Goal: Find specific page/section: Find specific page/section

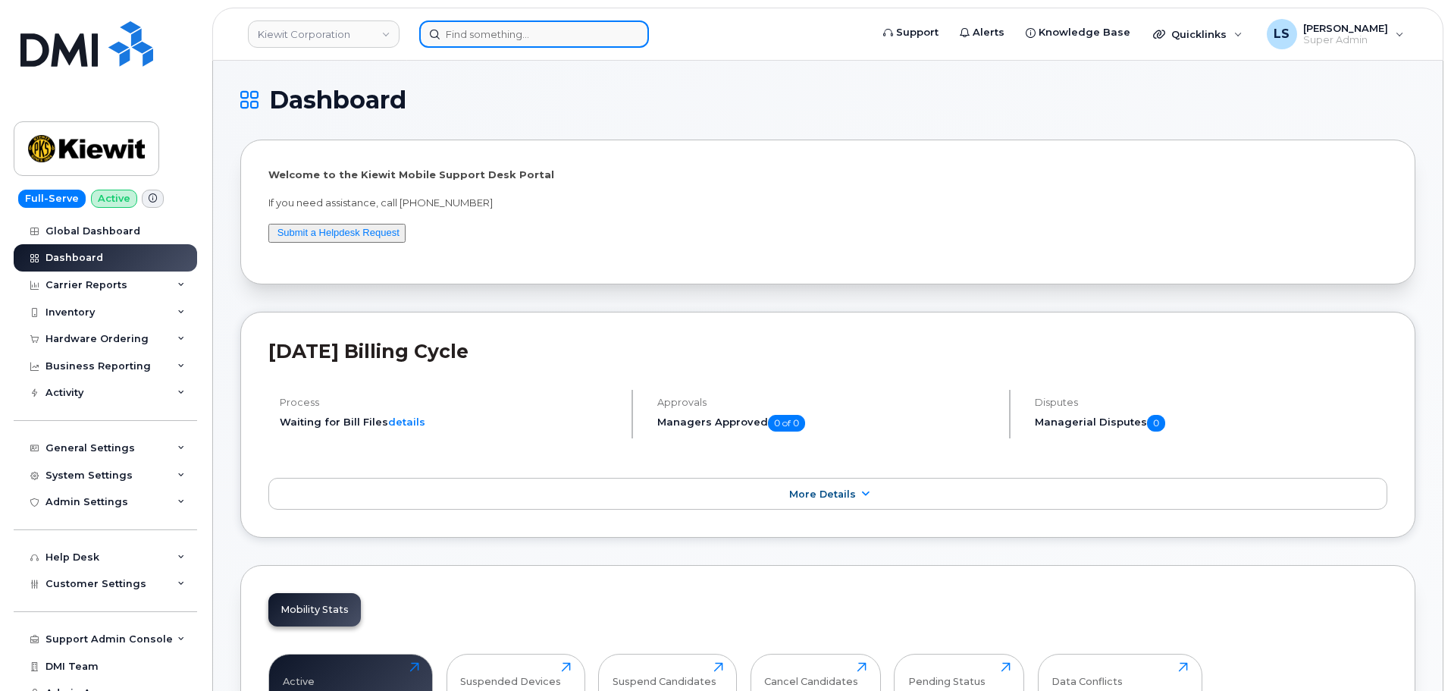
click at [470, 41] on input at bounding box center [534, 33] width 230 height 27
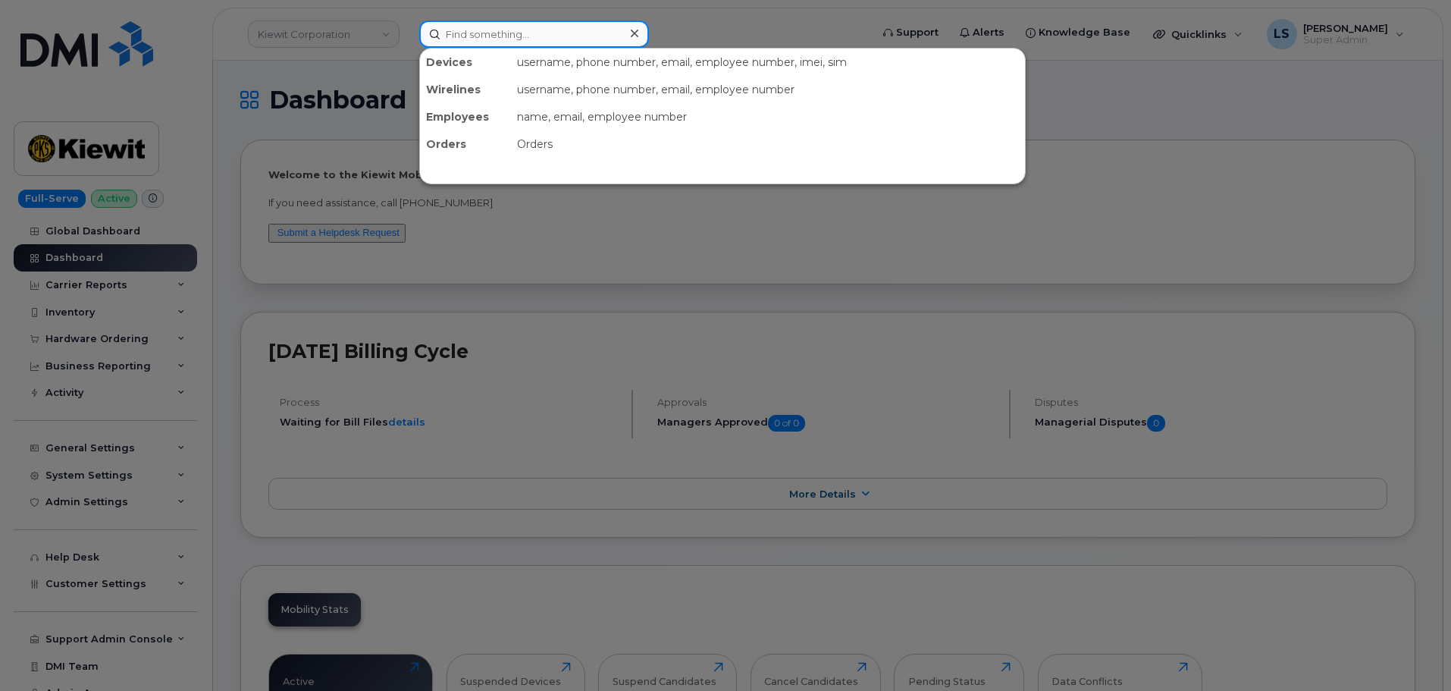
paste input "6038040093"
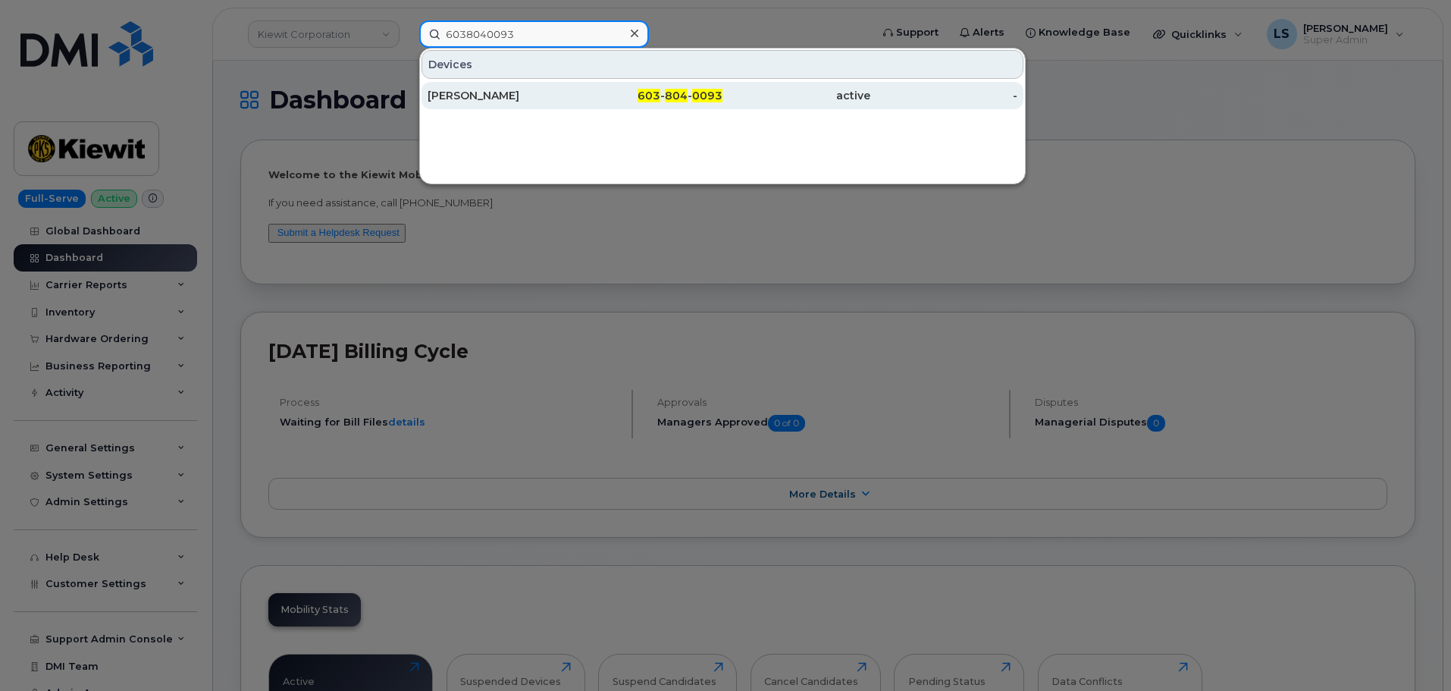
type input "6038040093"
click at [612, 95] on div "603 - 804 - 0093" at bounding box center [649, 95] width 148 height 15
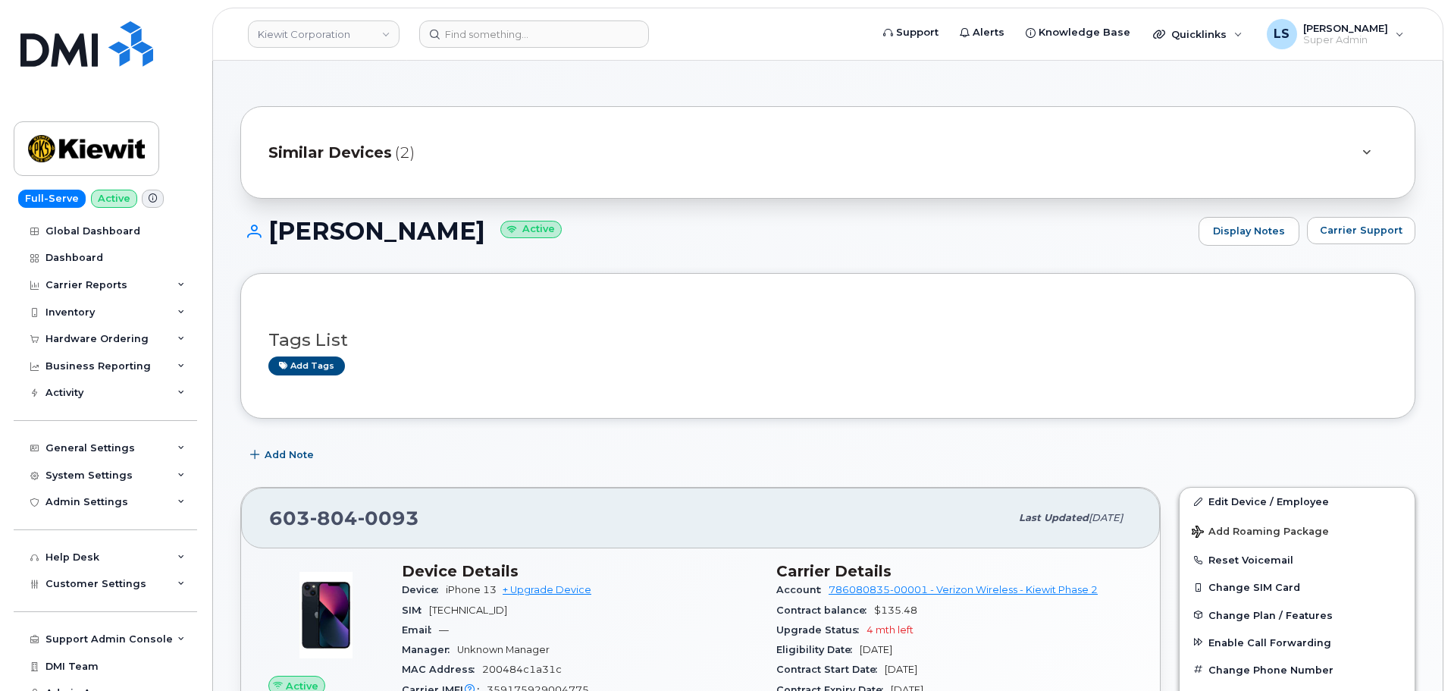
drag, startPoint x: 513, startPoint y: 227, endPoint x: 271, endPoint y: 215, distance: 242.9
copy h1 "[PERSON_NAME]"
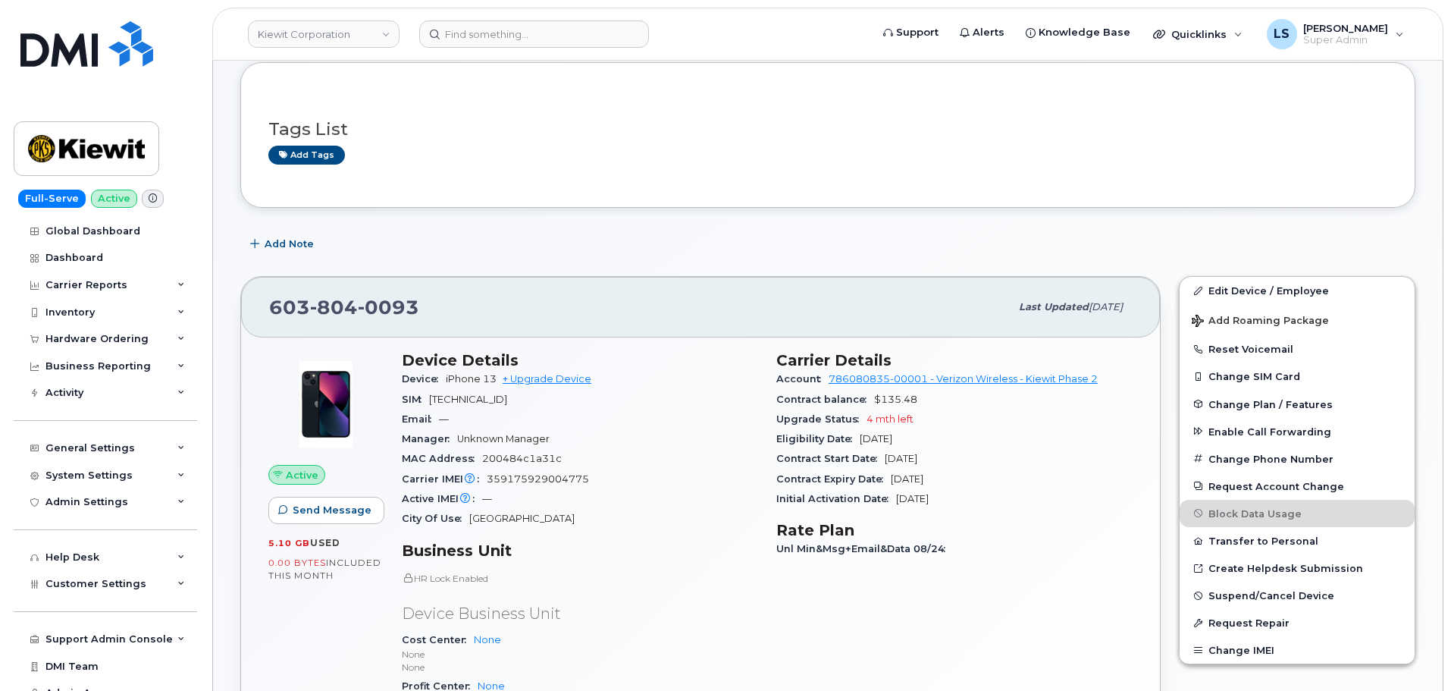
scroll to position [227, 0]
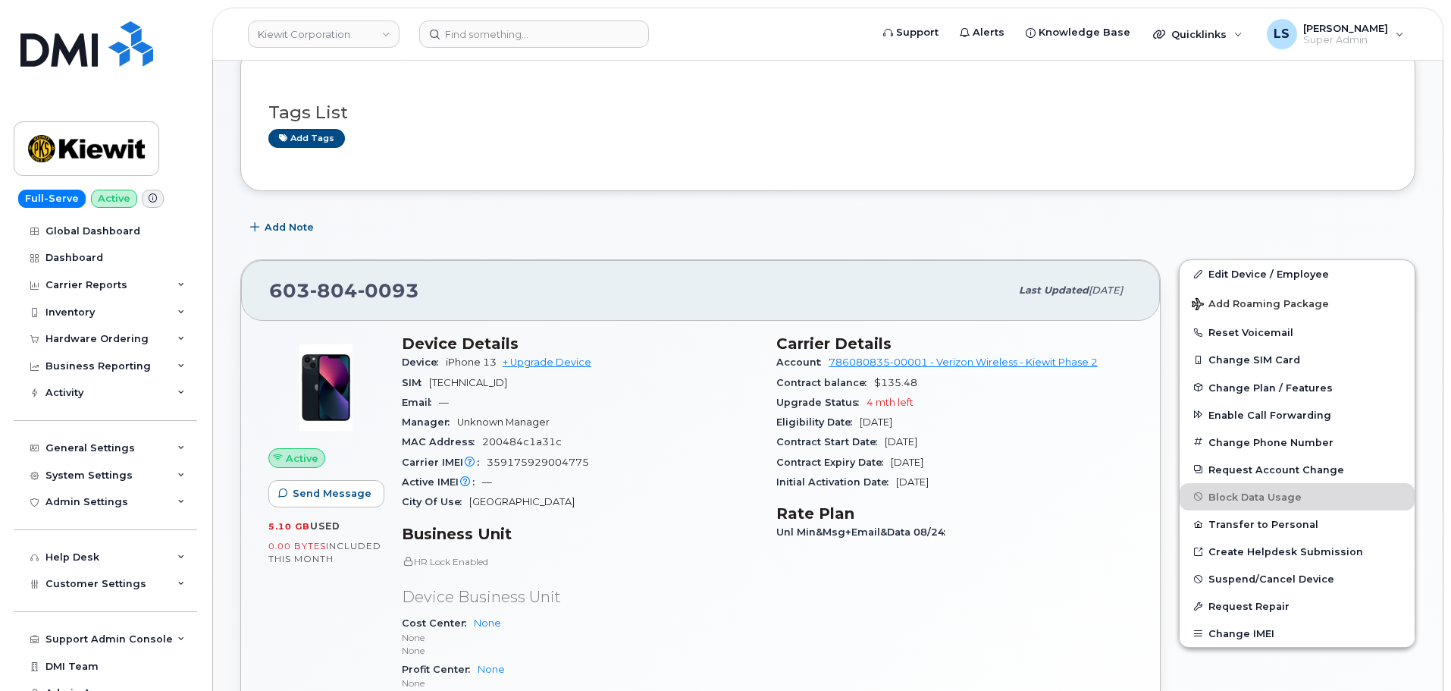
click at [593, 451] on div "MAC Address 200484c1a31c" at bounding box center [580, 442] width 356 height 20
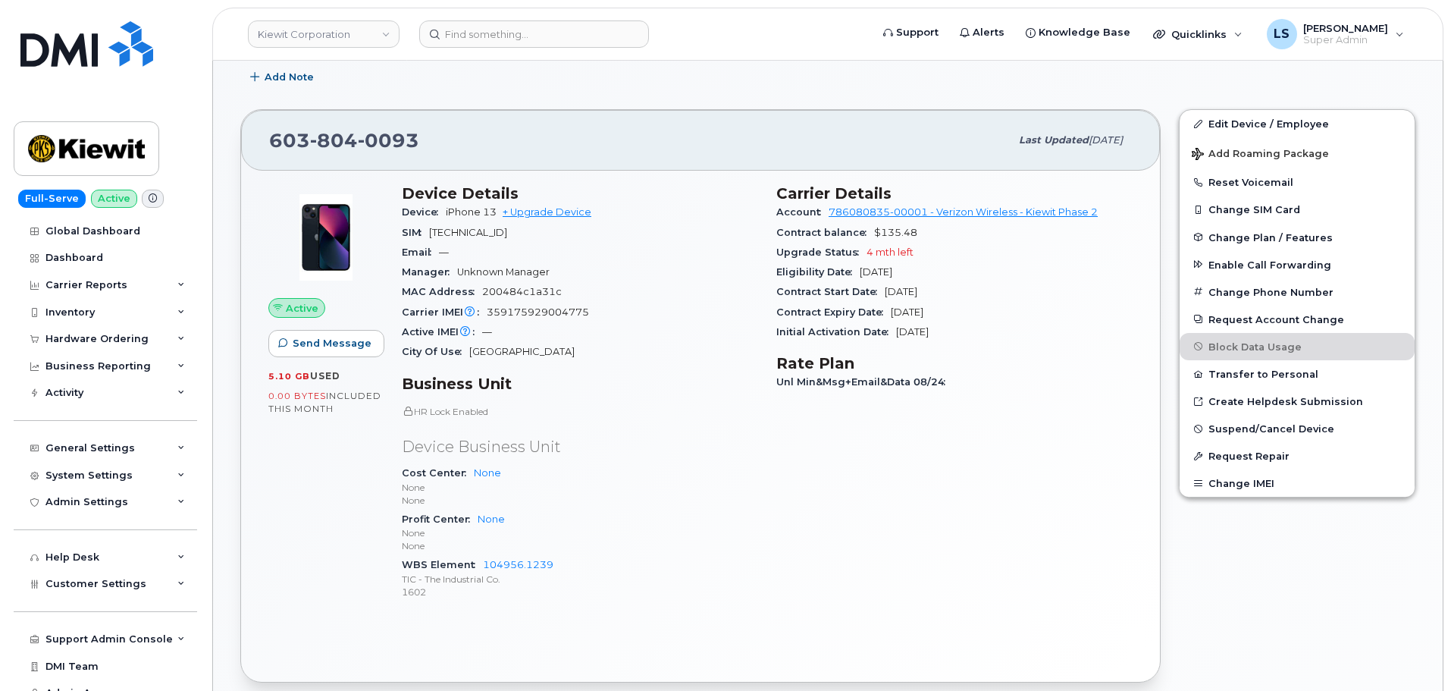
scroll to position [379, 0]
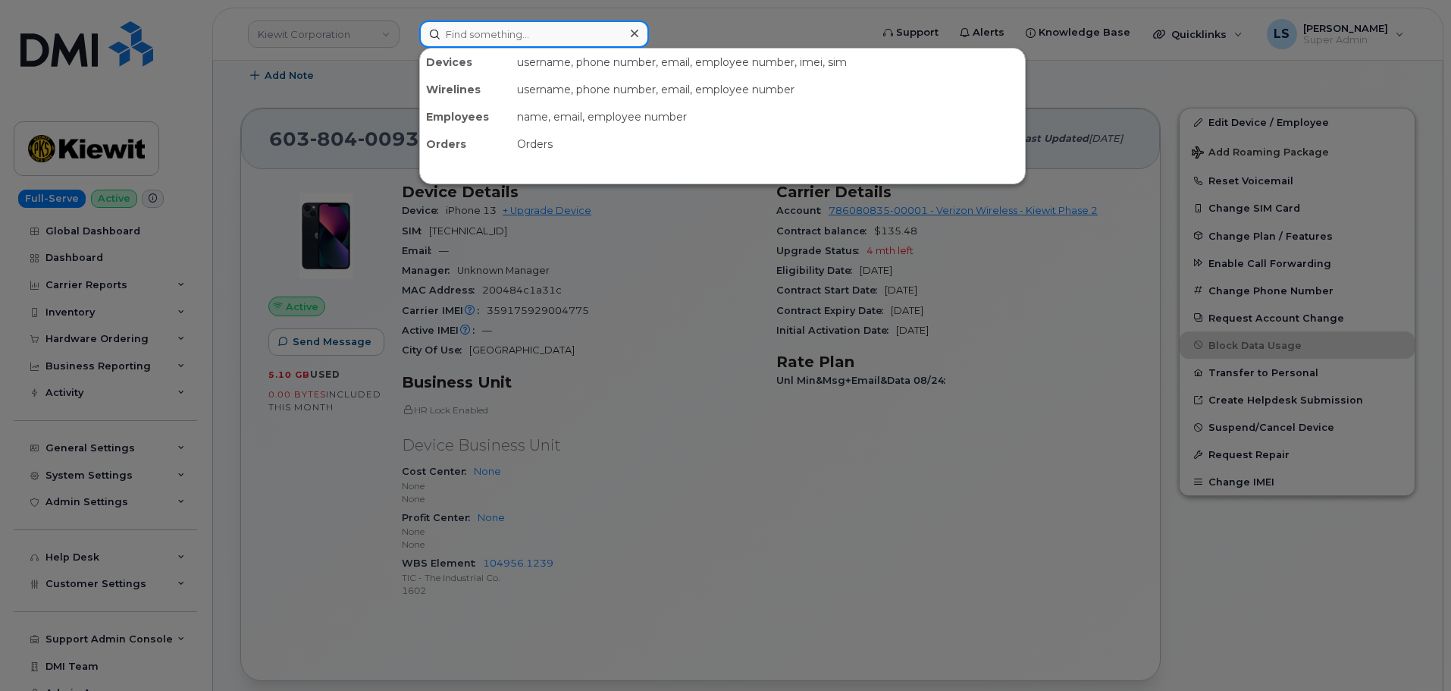
click at [512, 32] on input at bounding box center [534, 33] width 230 height 27
paste input "[PHONE_NUMBER]"
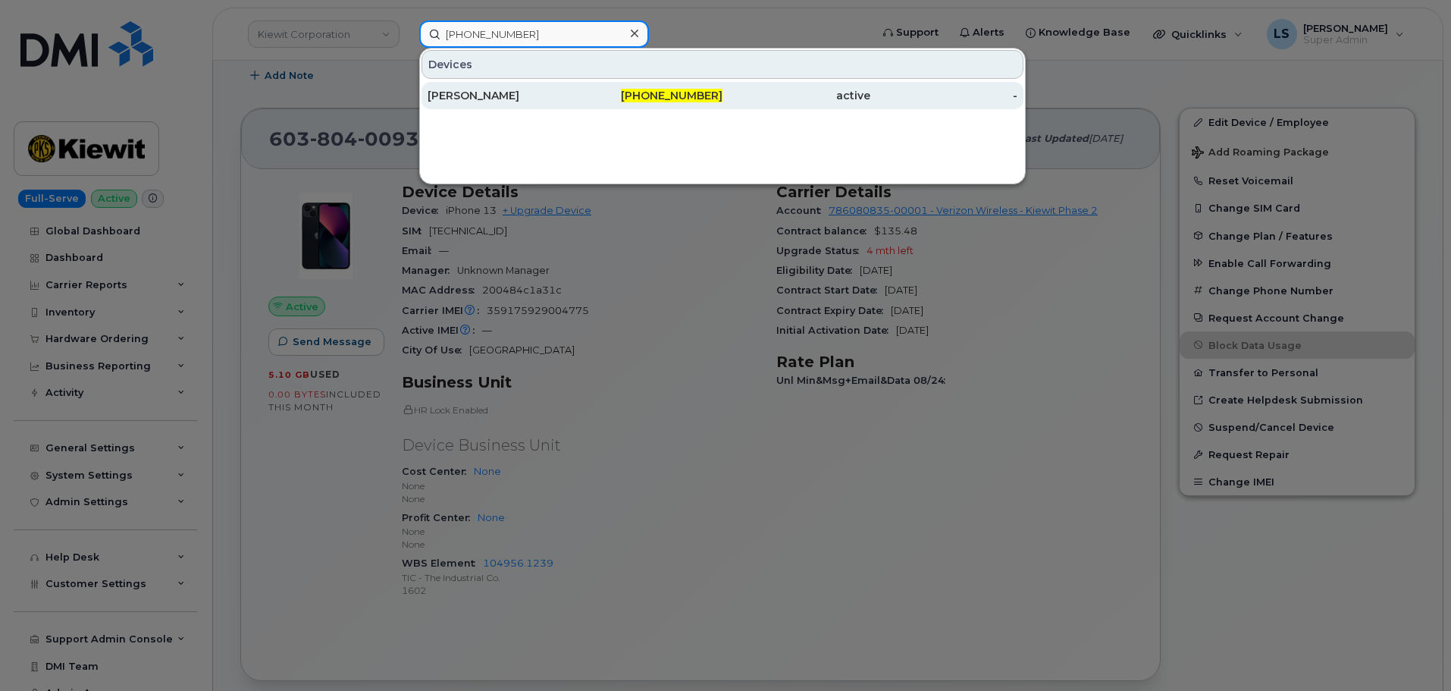
type input "[PHONE_NUMBER]"
click at [524, 96] on div "[PERSON_NAME]" at bounding box center [502, 95] width 148 height 15
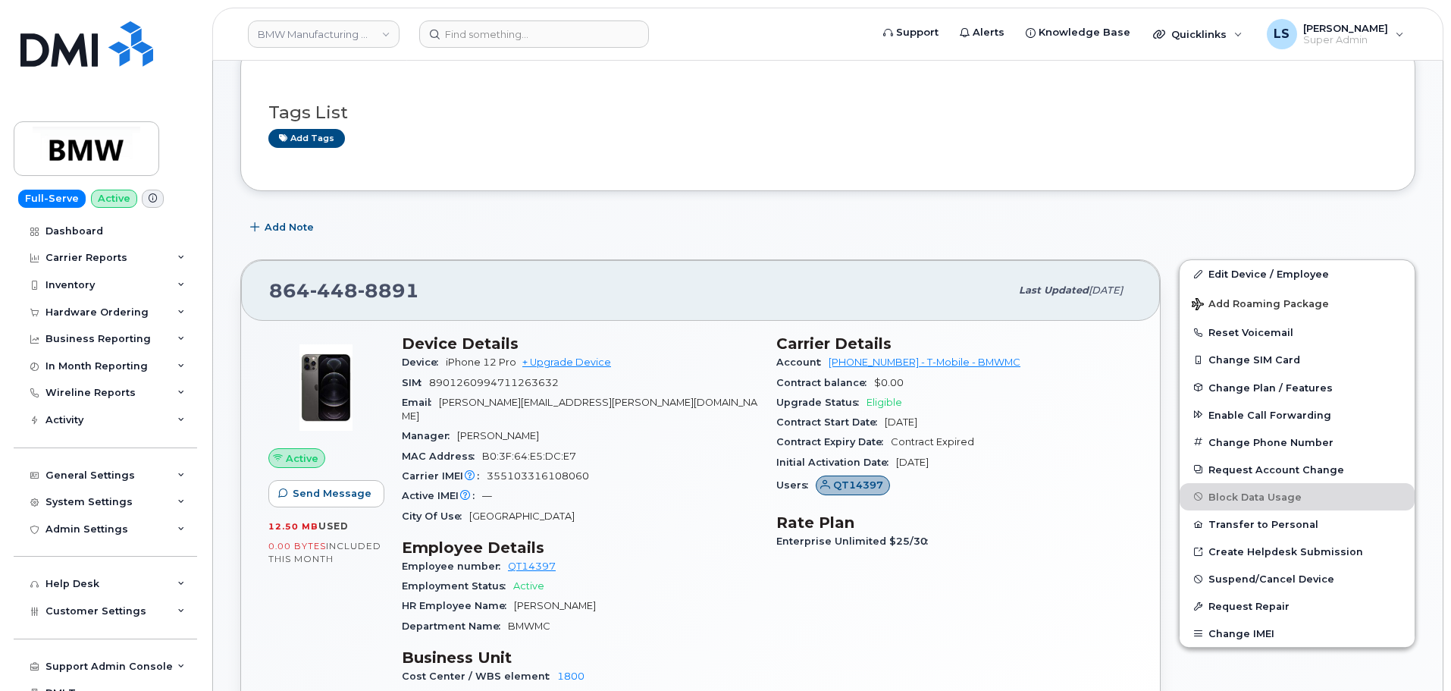
scroll to position [303, 0]
